Goal: Information Seeking & Learning: Learn about a topic

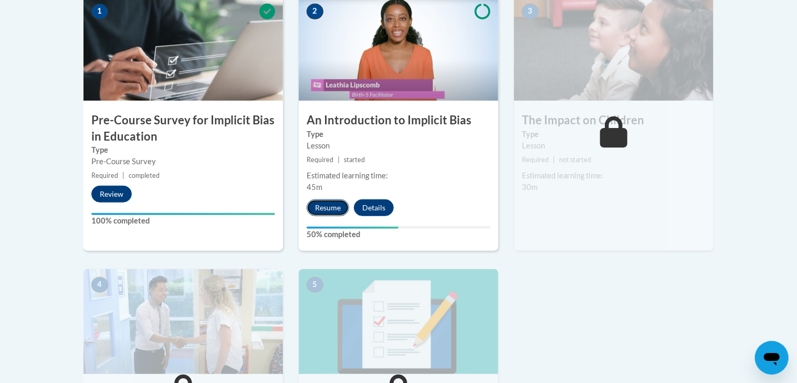
click at [328, 202] on button "Resume" at bounding box center [328, 207] width 43 height 17
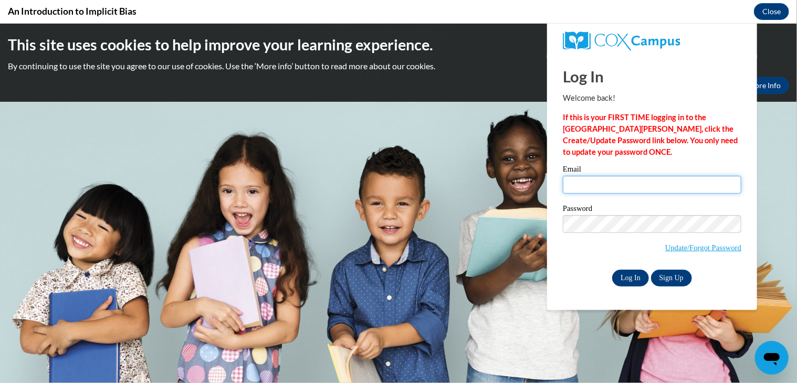
type input "morgan@mcspresidents.org"
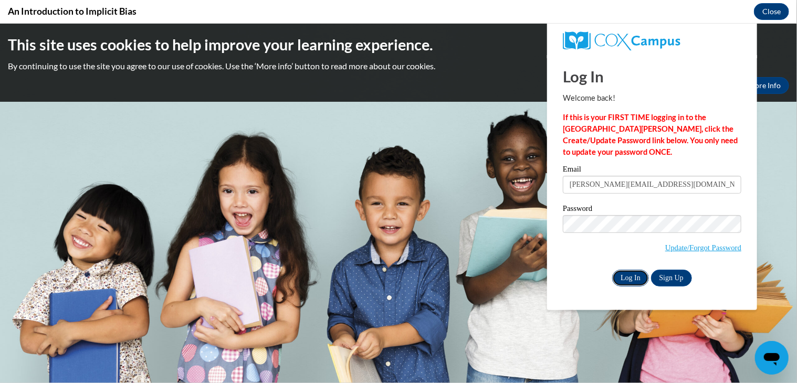
click at [635, 276] on input "Log In" at bounding box center [630, 277] width 37 height 17
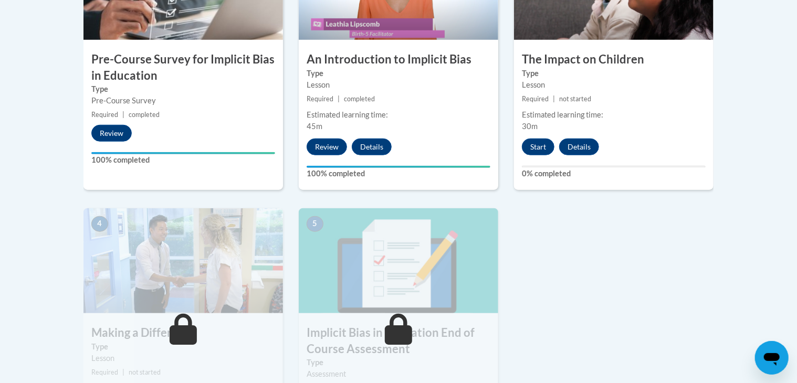
scroll to position [420, 0]
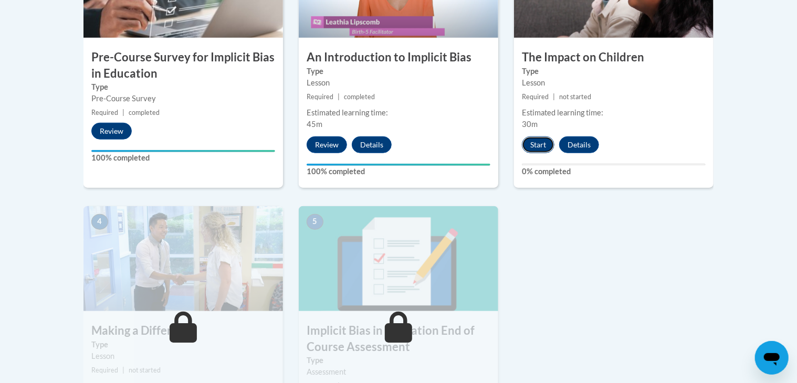
click at [534, 145] on button "Start" at bounding box center [538, 144] width 33 height 17
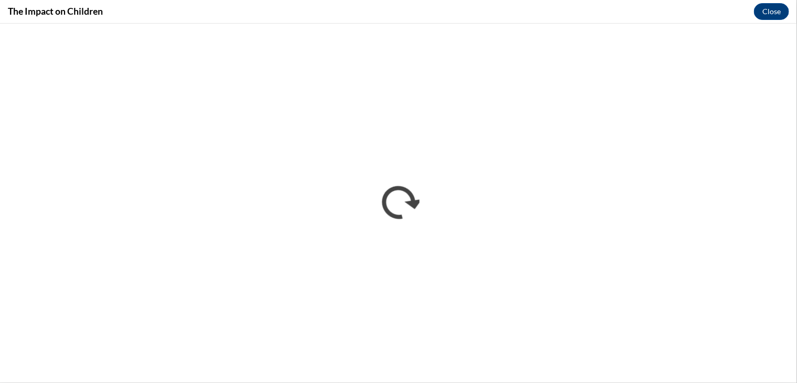
scroll to position [0, 0]
